Goal: Transaction & Acquisition: Obtain resource

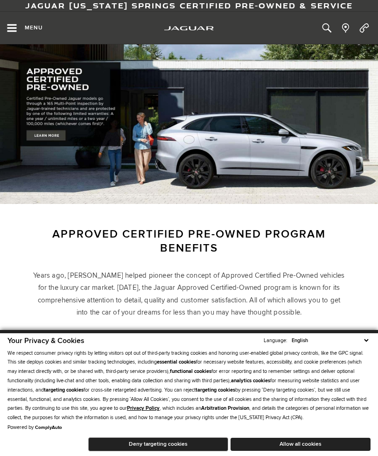
click at [16, 25] on icon "Open the main navigation menu" at bounding box center [11, 28] width 9 height 8
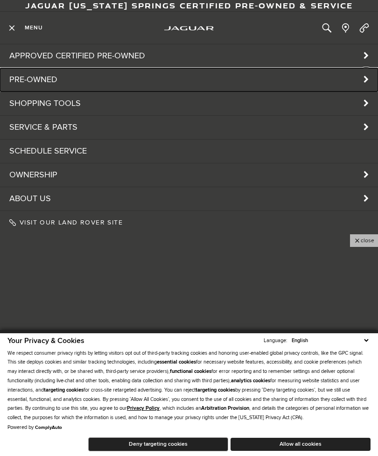
click at [35, 82] on link "Pre-Owned" at bounding box center [189, 79] width 378 height 23
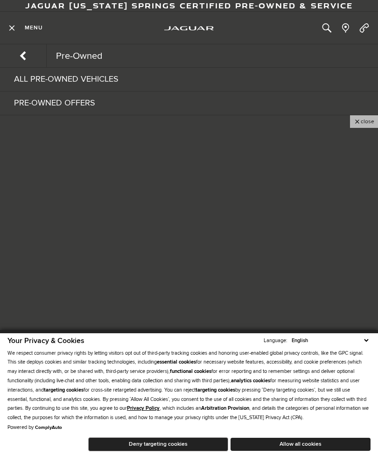
click at [71, 80] on link "All Pre-Owned Vehicles" at bounding box center [189, 79] width 378 height 23
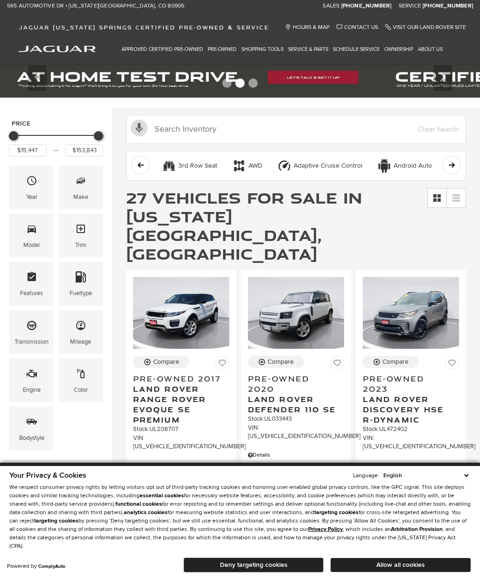
click at [77, 190] on span "Make" at bounding box center [80, 182] width 11 height 19
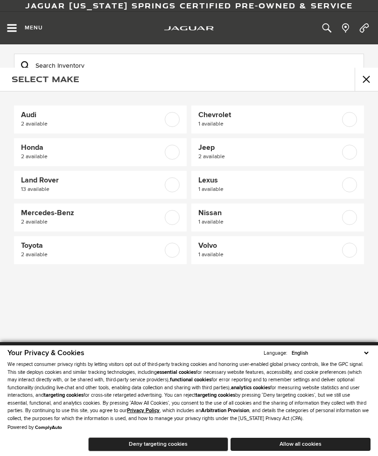
click at [41, 183] on span "Land Rover" at bounding box center [88, 180] width 135 height 9
checkbox input "true"
click at [367, 78] on button "close" at bounding box center [366, 79] width 23 height 23
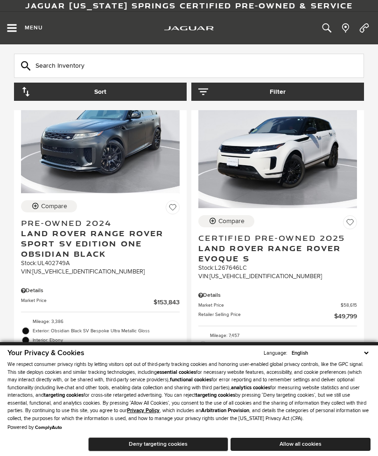
scroll to position [1528, 0]
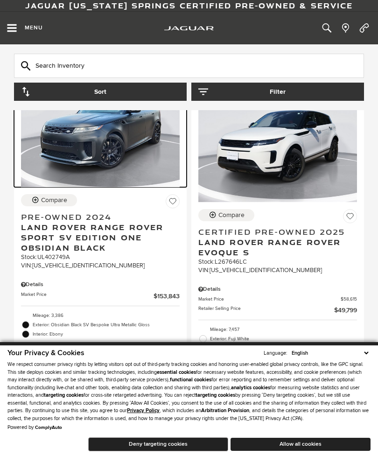
click at [99, 148] on img at bounding box center [100, 127] width 159 height 119
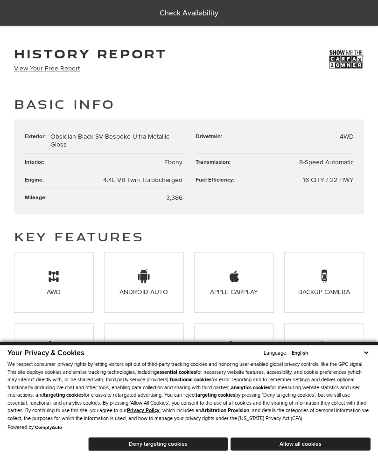
scroll to position [523, 0]
click at [58, 70] on link "View Your Free Report" at bounding box center [47, 68] width 66 height 8
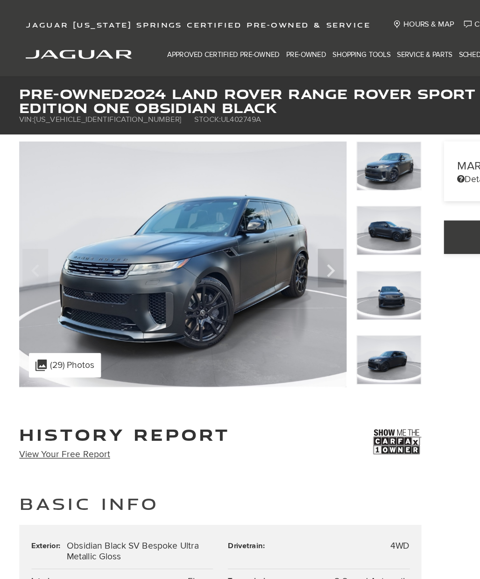
scroll to position [0, 0]
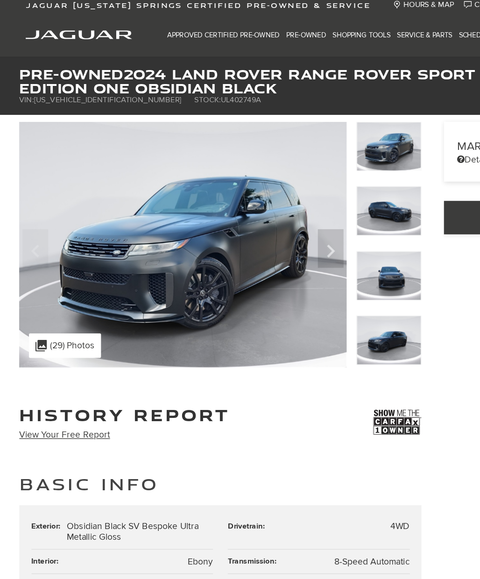
click at [49, 266] on div ".cls-1, .cls-3 { fill: #c50033; } .cls-1 { clip-rule: evenodd; } .cls-2 { clip-…" at bounding box center [47, 275] width 52 height 18
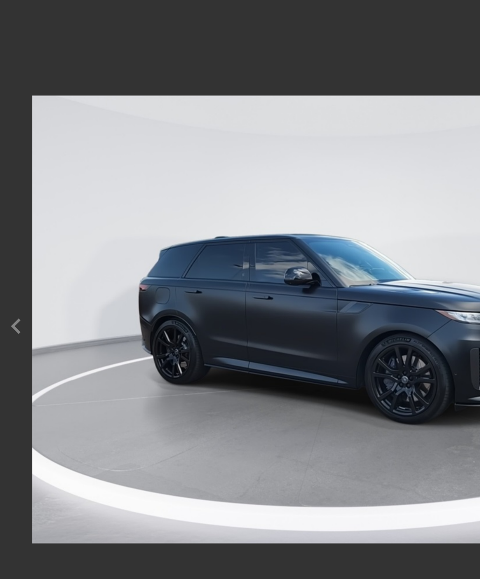
click at [46, 234] on img at bounding box center [239, 255] width 433 height 497
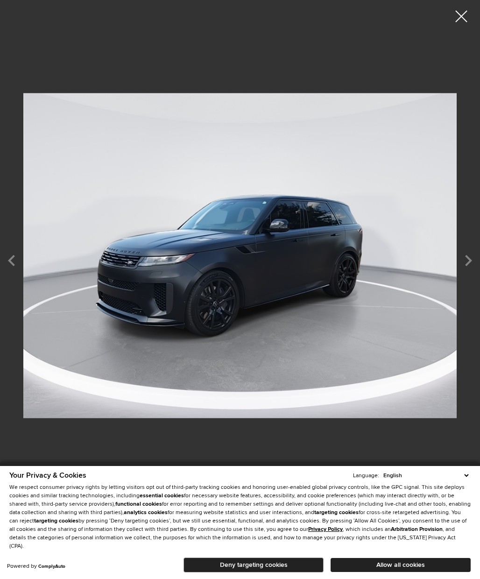
click at [378, 258] on icon "Next" at bounding box center [468, 260] width 23 height 22
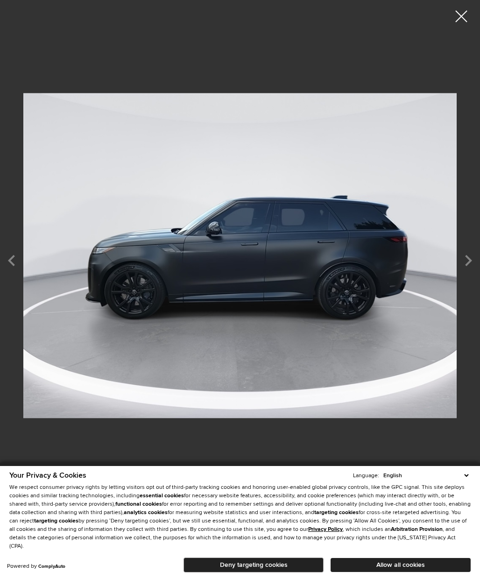
click at [378, 255] on icon "Next" at bounding box center [468, 260] width 23 height 22
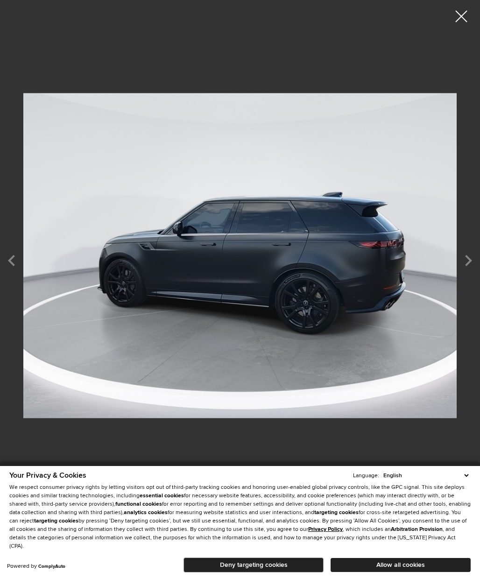
click at [378, 255] on icon "Next" at bounding box center [468, 260] width 23 height 22
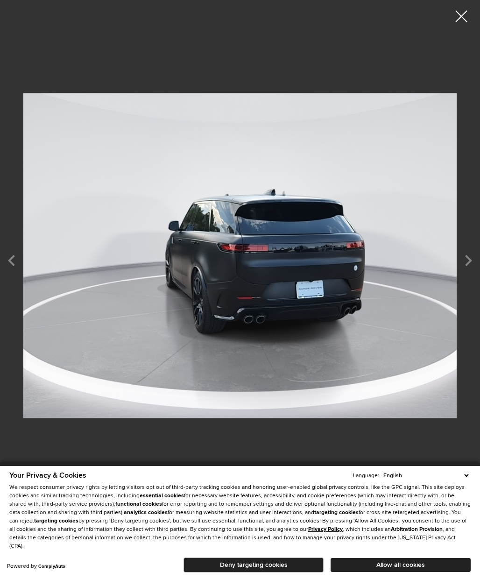
click at [378, 262] on icon "Next" at bounding box center [468, 260] width 23 height 22
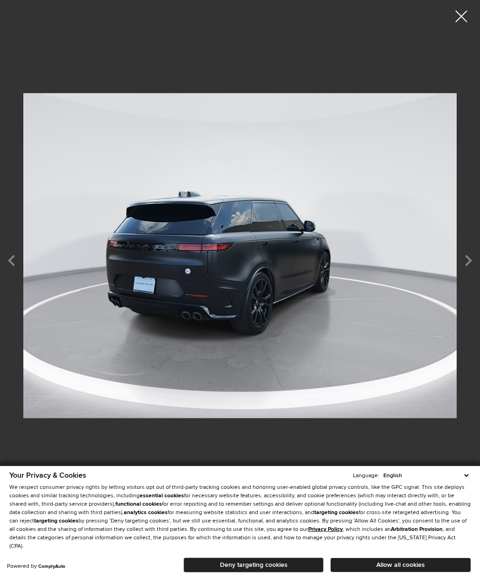
click at [378, 260] on icon "Next" at bounding box center [468, 260] width 23 height 22
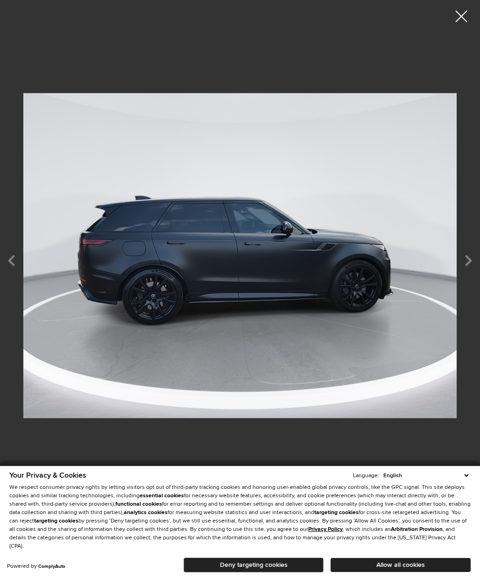
click at [378, 263] on icon "Next" at bounding box center [468, 260] width 23 height 22
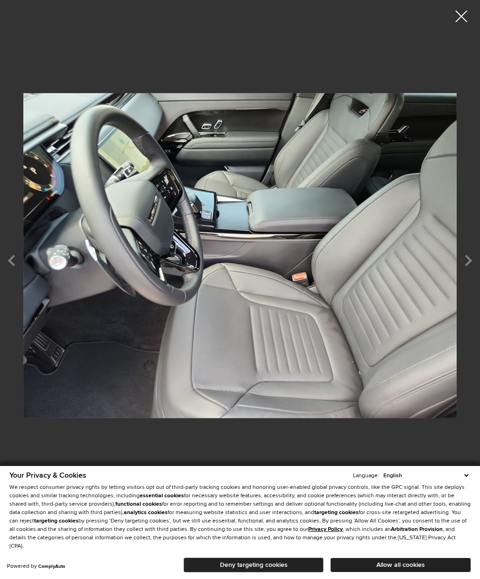
click at [378, 259] on icon "Next" at bounding box center [468, 260] width 23 height 22
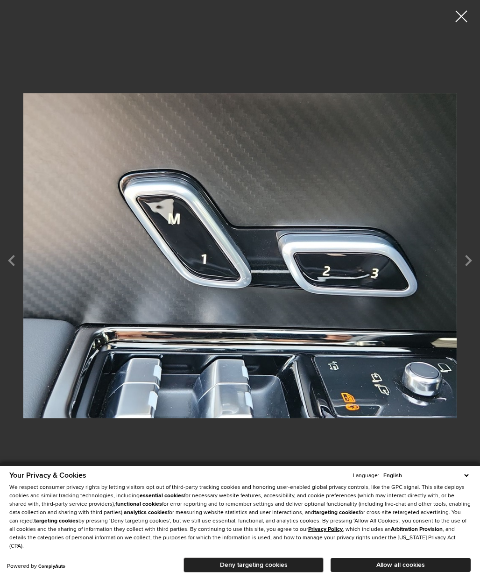
click at [378, 261] on icon "Next" at bounding box center [468, 260] width 23 height 22
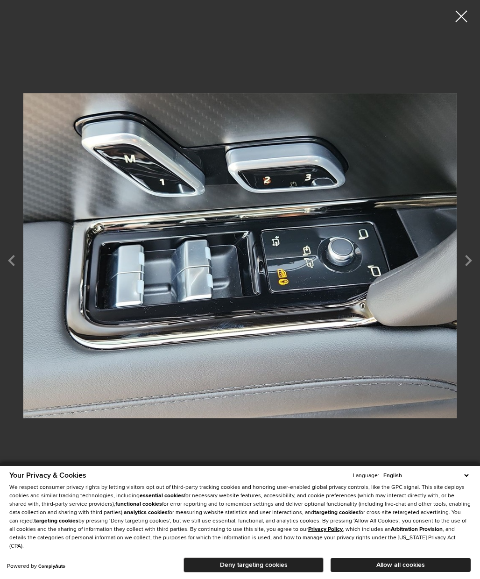
click at [378, 258] on icon "Next" at bounding box center [468, 260] width 23 height 22
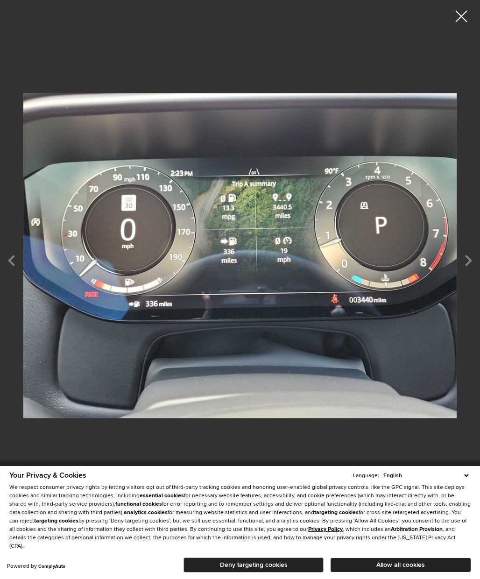
click at [378, 251] on icon "Next" at bounding box center [468, 260] width 23 height 22
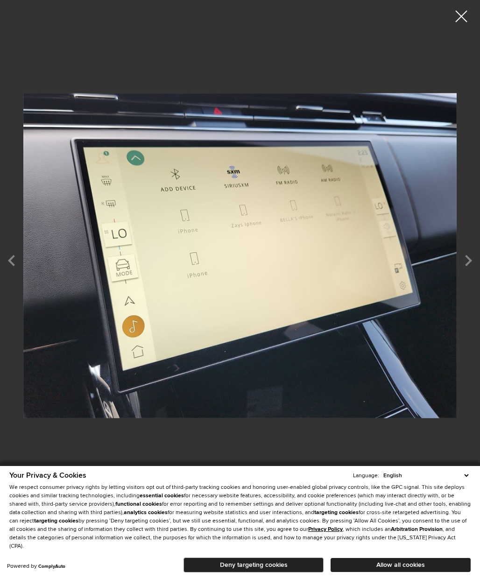
click at [378, 262] on icon "Next" at bounding box center [468, 260] width 23 height 22
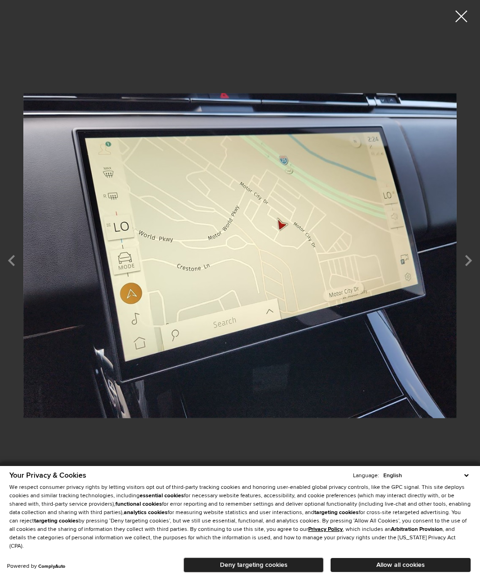
click at [378, 250] on icon "Next" at bounding box center [468, 260] width 23 height 22
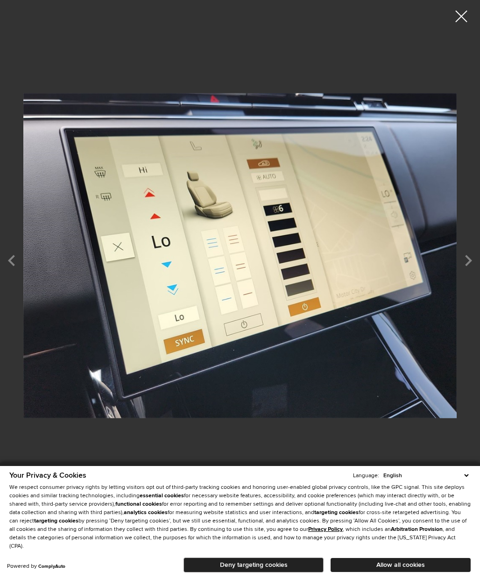
click at [378, 261] on icon "Next" at bounding box center [468, 260] width 23 height 22
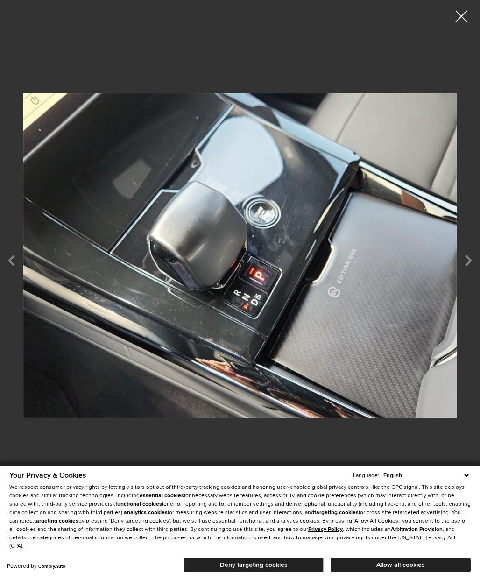
click at [378, 253] on icon "Next" at bounding box center [468, 260] width 23 height 22
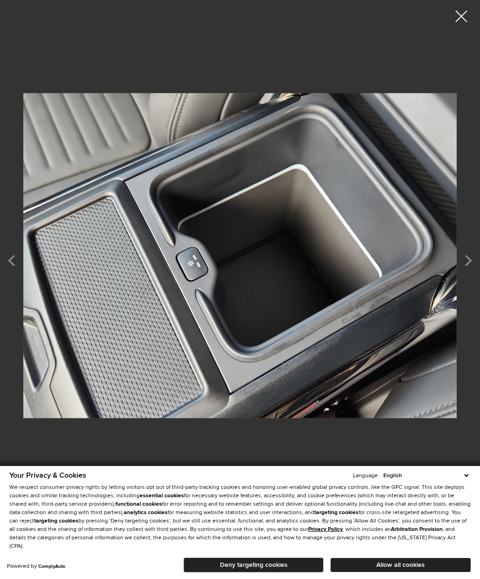
click at [378, 254] on icon "Next" at bounding box center [468, 260] width 23 height 22
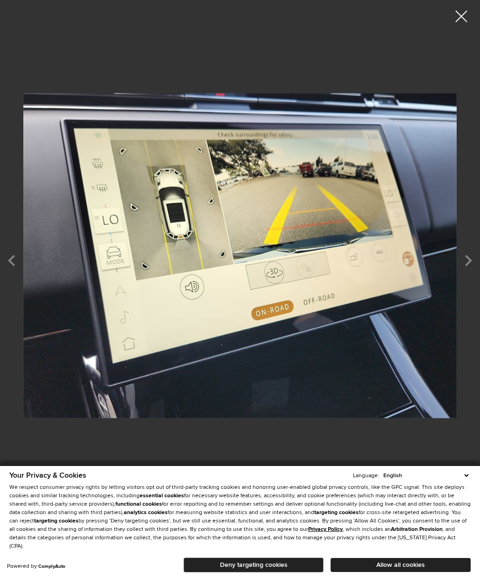
click at [378, 256] on icon "Next" at bounding box center [468, 260] width 23 height 22
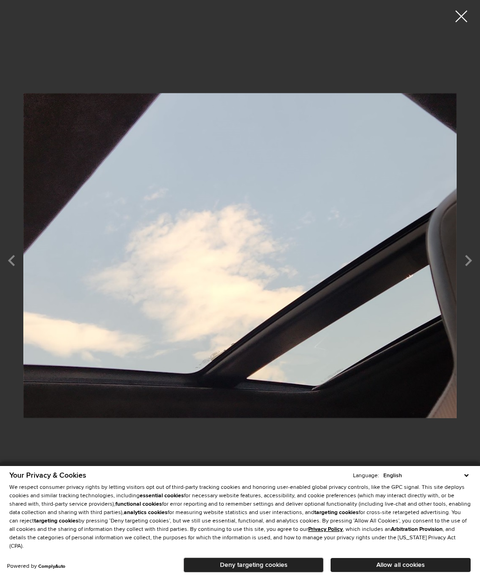
click at [378, 255] on icon "Next" at bounding box center [468, 260] width 23 height 22
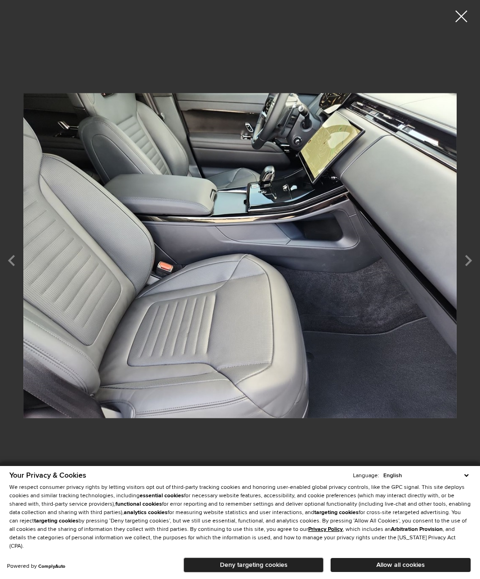
click at [378, 255] on icon "Next" at bounding box center [468, 260] width 23 height 22
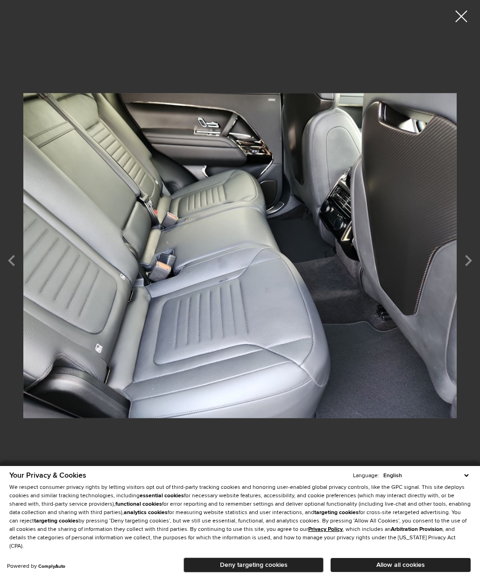
click at [378, 249] on icon "Next" at bounding box center [468, 260] width 23 height 22
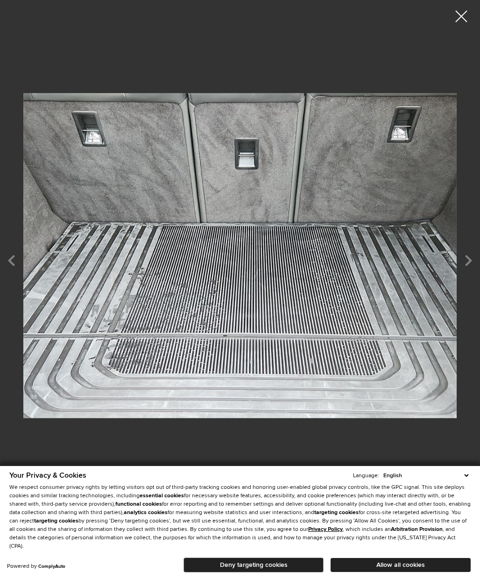
click at [378, 255] on icon "Next" at bounding box center [468, 260] width 23 height 22
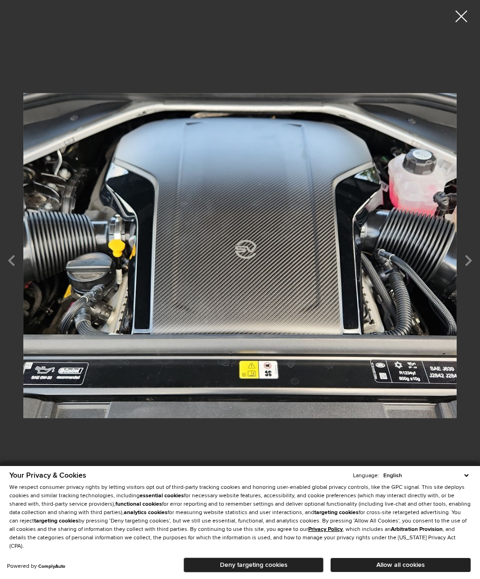
click at [378, 249] on icon "Next" at bounding box center [468, 260] width 23 height 22
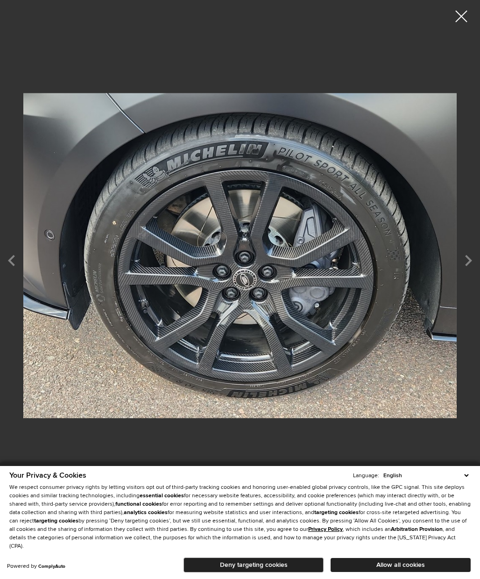
click at [378, 255] on icon "Next" at bounding box center [468, 260] width 23 height 22
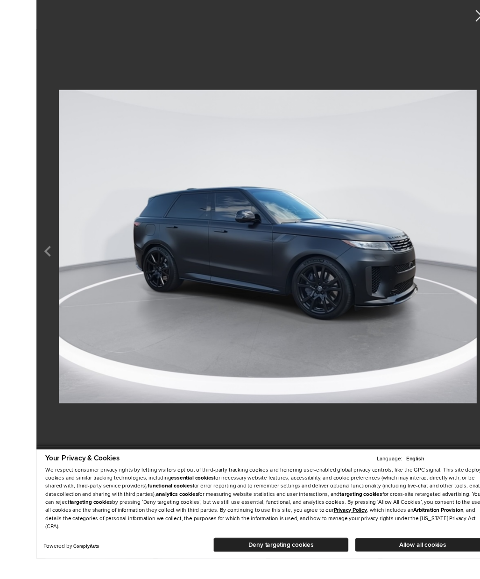
scroll to position [83, 2]
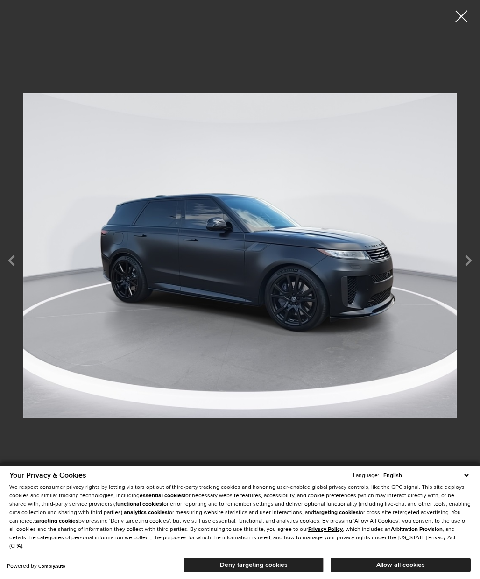
click at [378, 274] on img at bounding box center [239, 255] width 433 height 497
click at [378, 271] on icon "Next" at bounding box center [468, 260] width 23 height 22
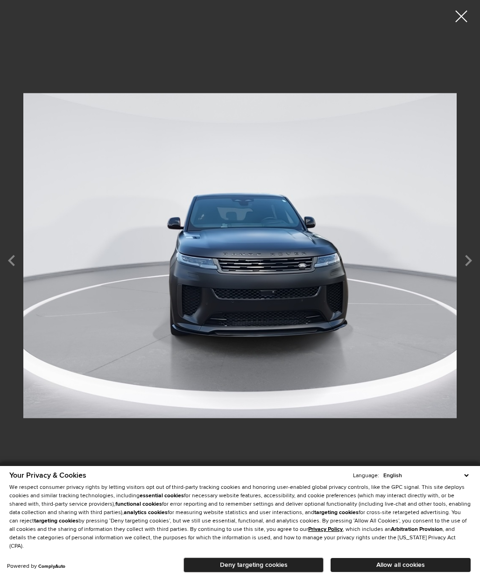
click at [378, 273] on img at bounding box center [239, 255] width 433 height 497
click at [378, 270] on img at bounding box center [239, 255] width 433 height 497
click at [378, 272] on icon "Next" at bounding box center [468, 260] width 23 height 22
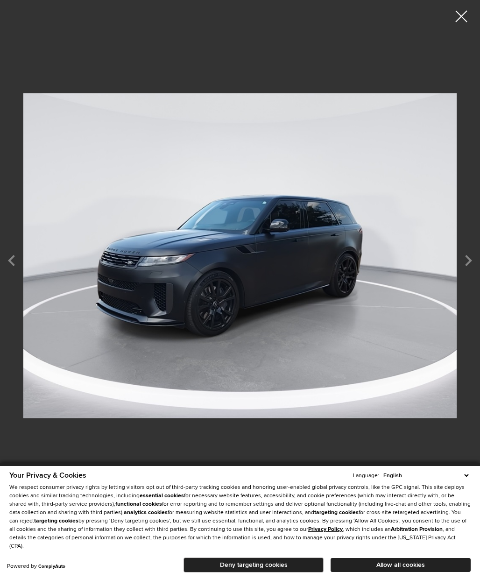
click at [378, 272] on icon "Next" at bounding box center [468, 260] width 23 height 22
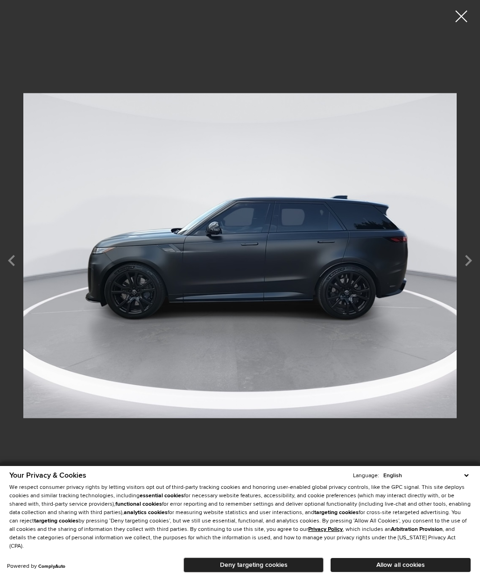
scroll to position [121, 2]
